Goal: Find contact information: Find contact information

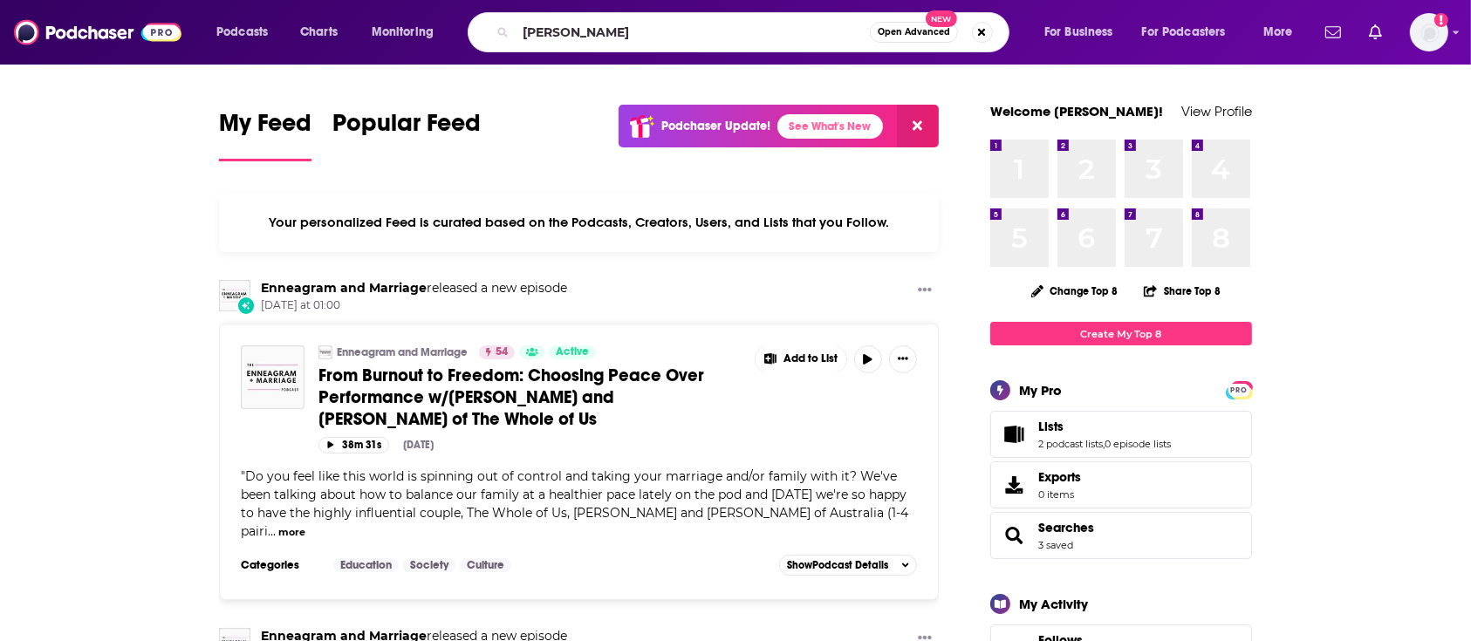
type input "[PERSON_NAME]"
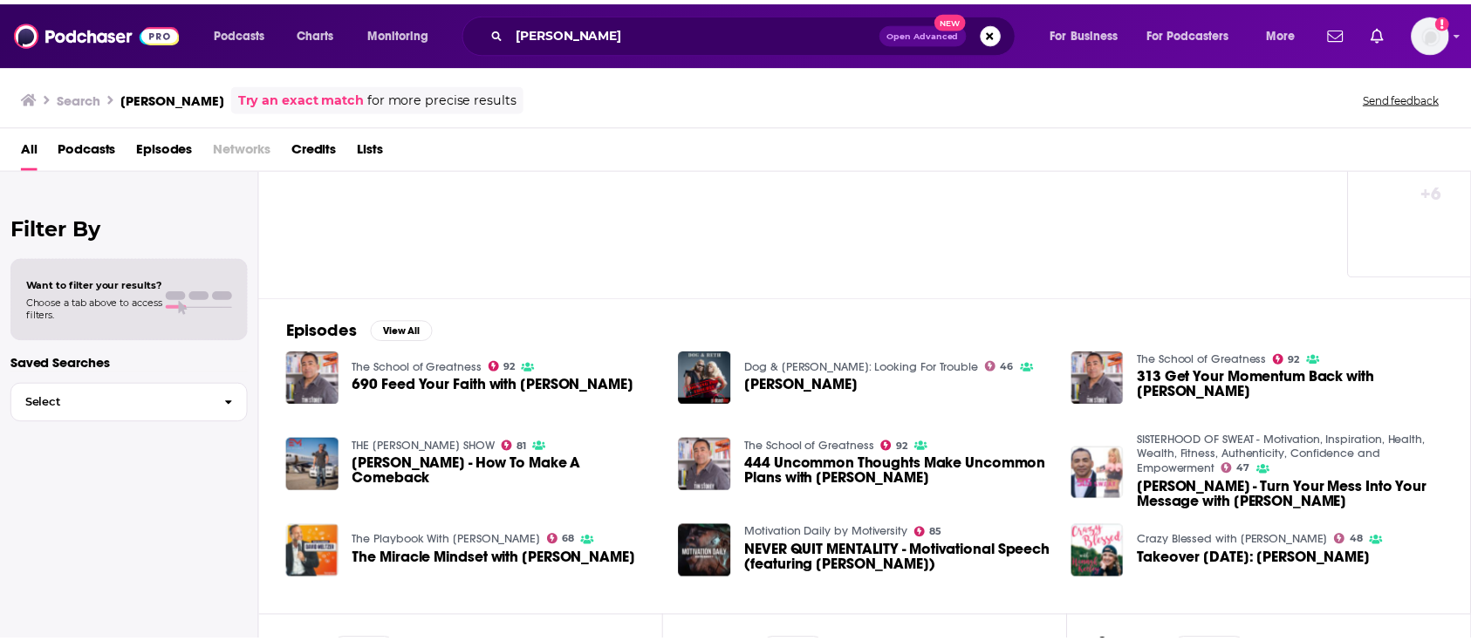
scroll to position [116, 0]
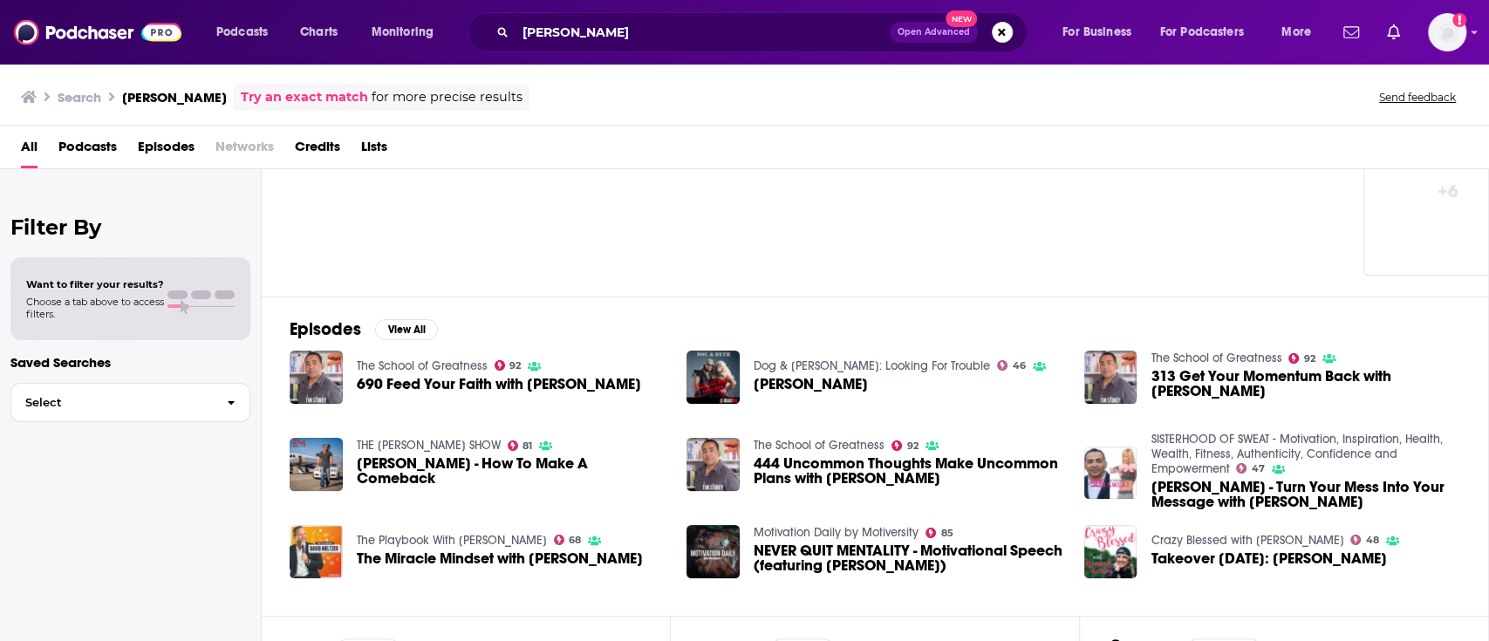
click at [420, 377] on span "690 Feed Your Faith with [PERSON_NAME]" at bounding box center [499, 384] width 284 height 15
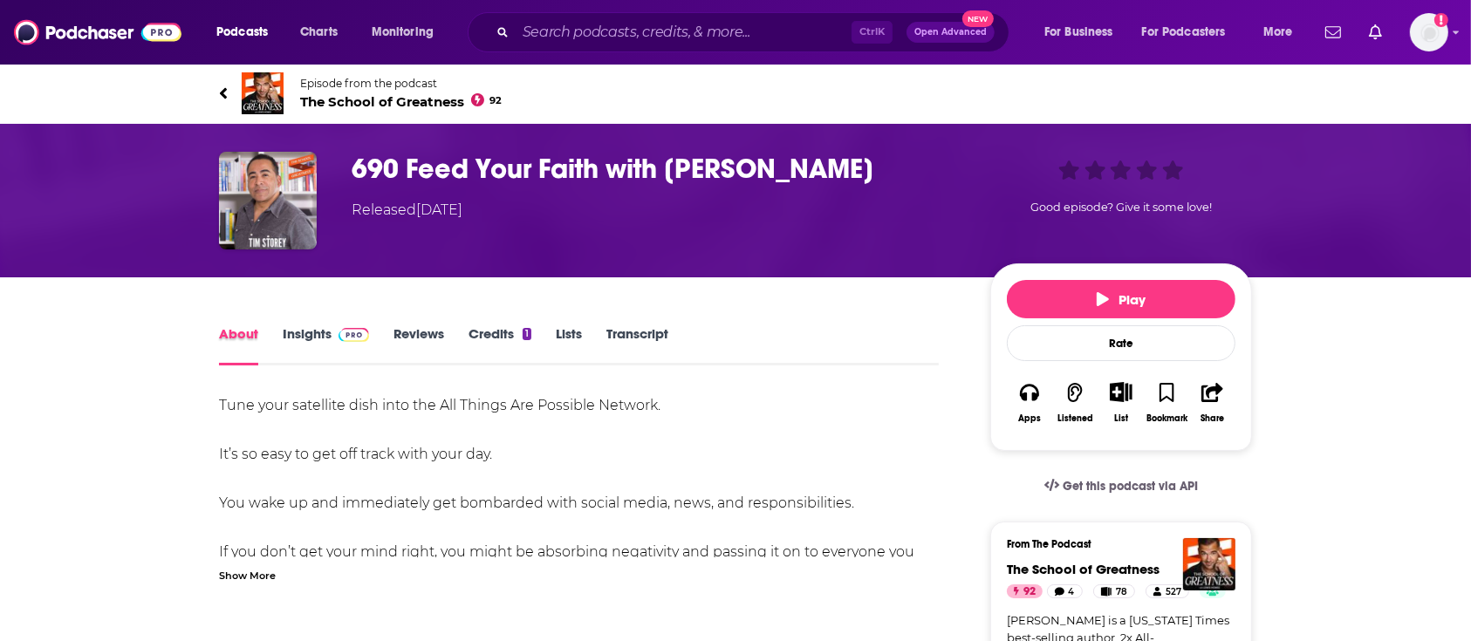
click at [277, 331] on div "About" at bounding box center [251, 345] width 64 height 40
click at [285, 340] on link "Insights" at bounding box center [326, 345] width 86 height 40
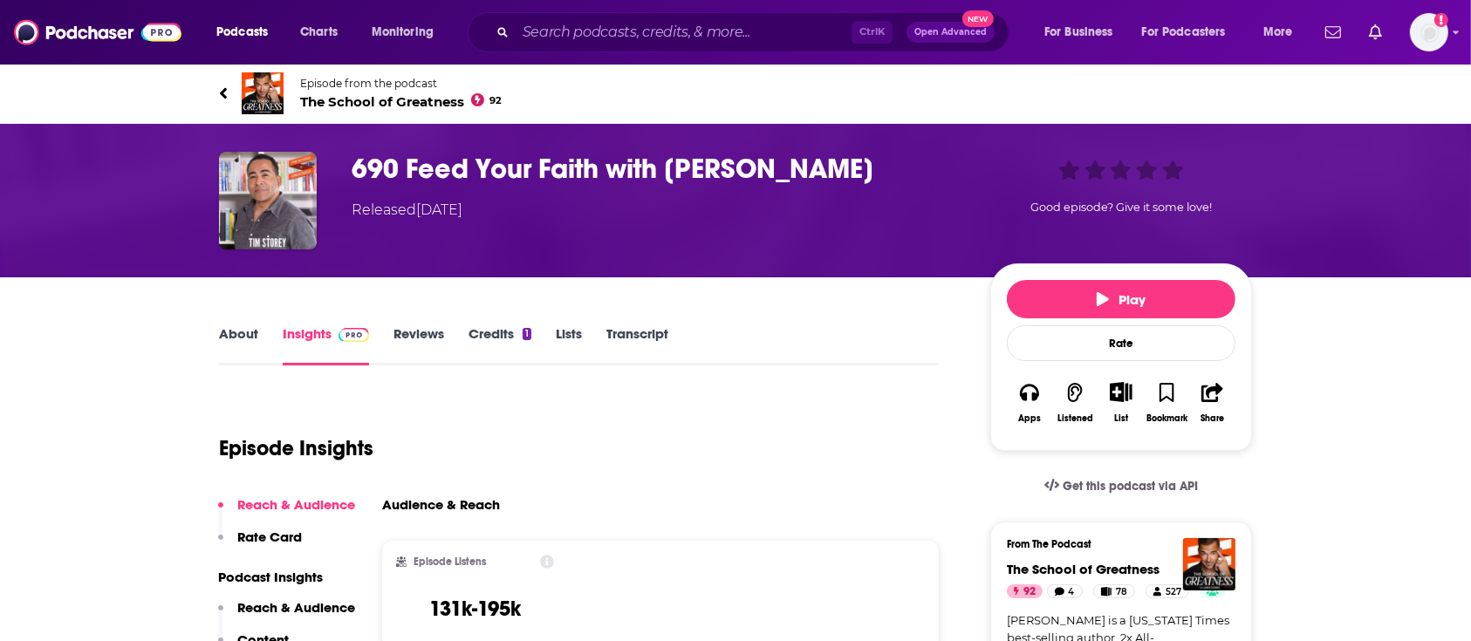
click at [244, 332] on link "About" at bounding box center [238, 345] width 39 height 40
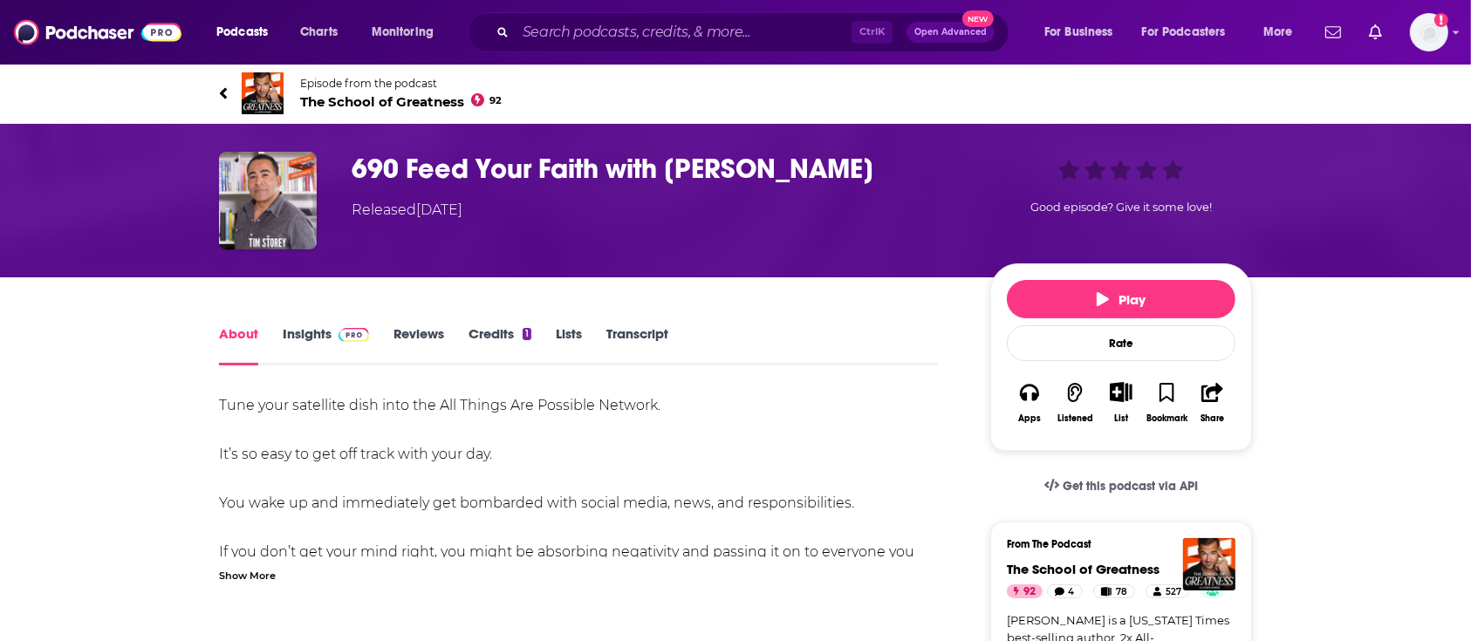
click at [260, 92] on img at bounding box center [263, 93] width 42 height 42
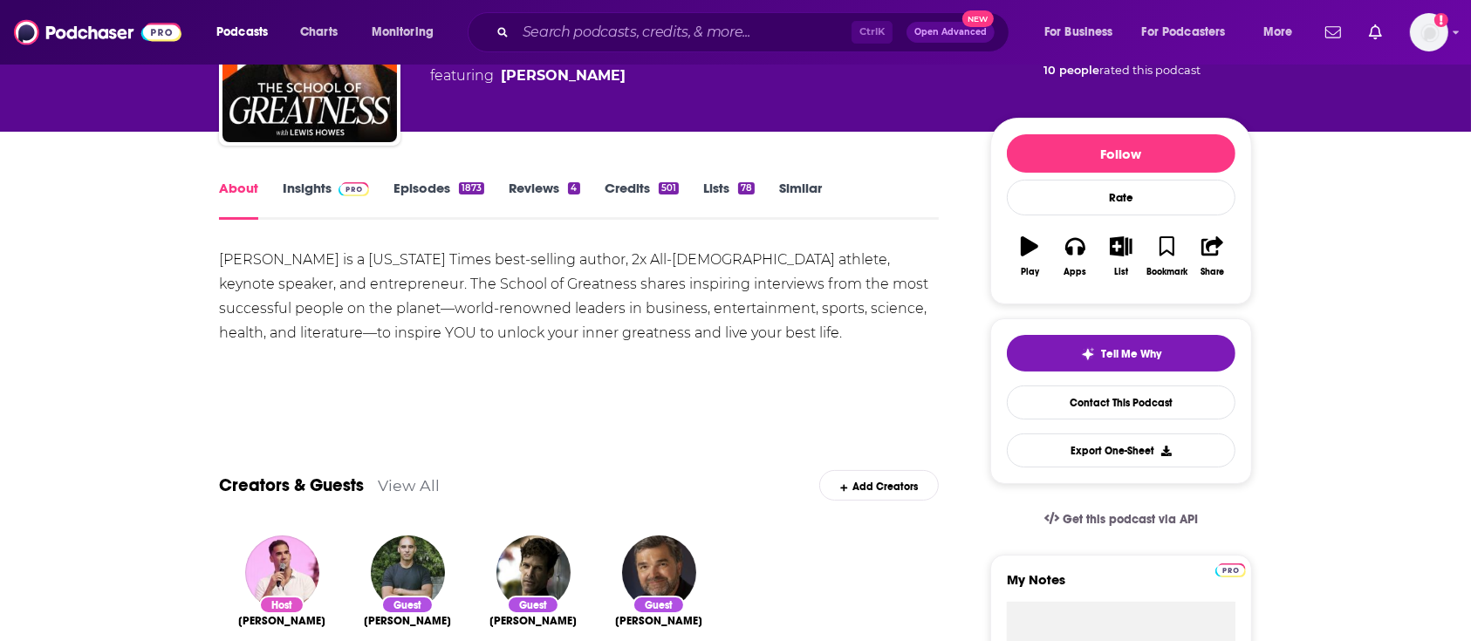
scroll to position [154, 0]
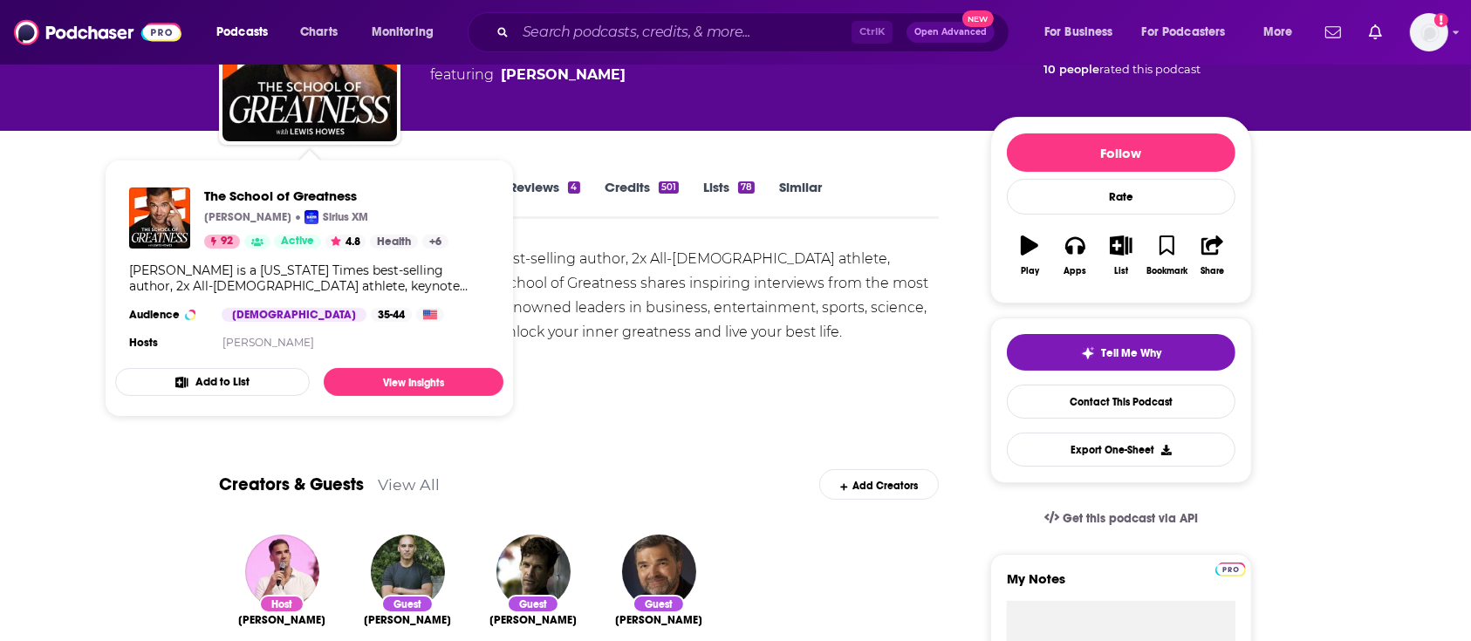
click at [625, 280] on div "[PERSON_NAME] is a [US_STATE] Times best-selling author, 2x All-[DEMOGRAPHIC_DA…" at bounding box center [579, 296] width 720 height 98
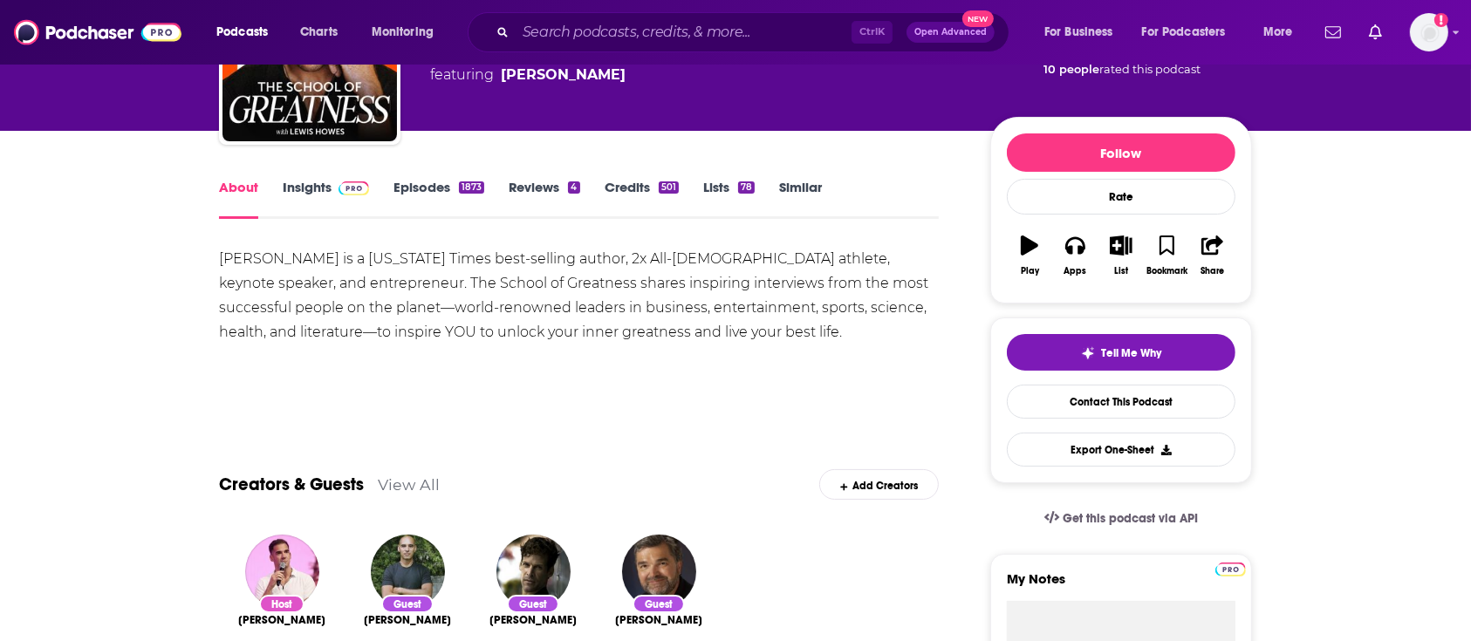
click at [302, 194] on link "Insights" at bounding box center [326, 199] width 86 height 40
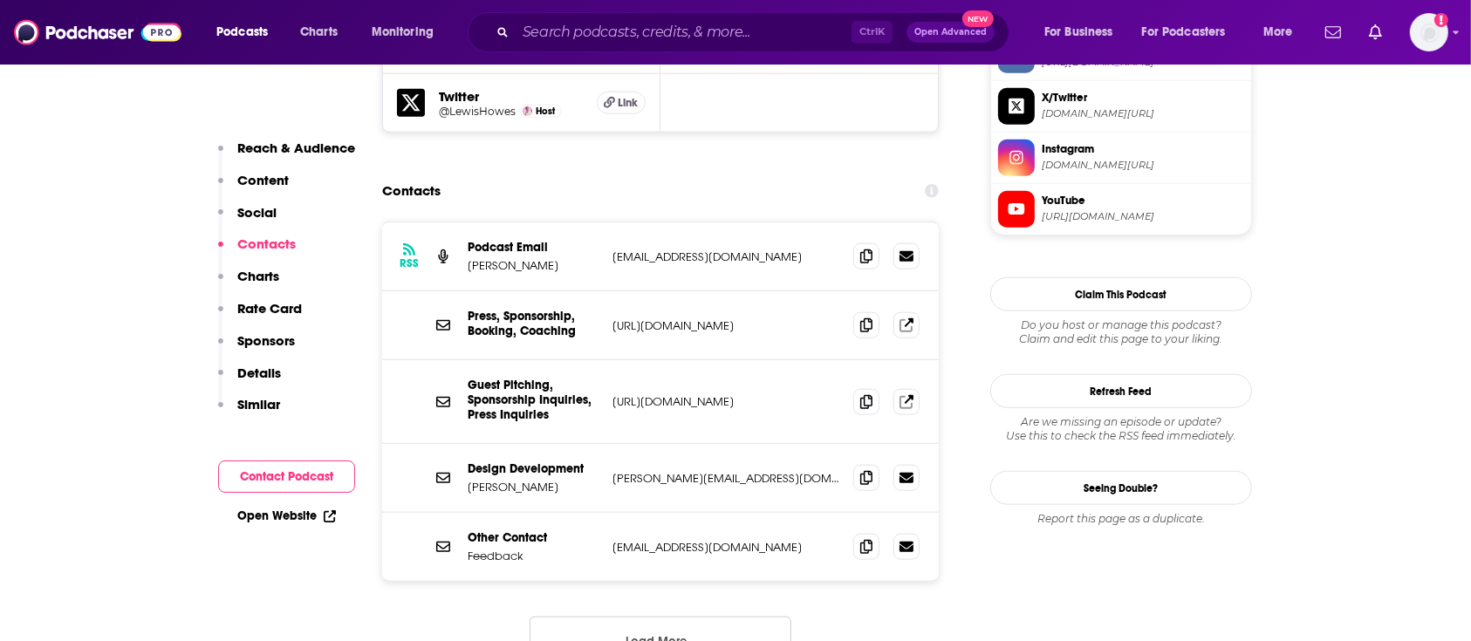
scroll to position [1724, 0]
drag, startPoint x: 802, startPoint y: 126, endPoint x: 597, endPoint y: 138, distance: 205.3
click at [0, 0] on div "Podcast Email [PERSON_NAME] [EMAIL_ADDRESS][DOMAIN_NAME] [EMAIL_ADDRESS][DOMAIN…" at bounding box center [0, 0] width 0 height 0
copy div "[EMAIL_ADDRESS][DOMAIN_NAME]"
